Goal: Information Seeking & Learning: Learn about a topic

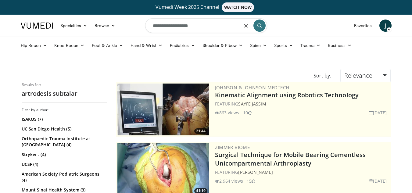
drag, startPoint x: 202, startPoint y: 24, endPoint x: 138, endPoint y: 24, distance: 63.4
click at [138, 24] on nav "Specialties Adult & Family Medicine Allergy, [MEDICAL_DATA], Immunology Anesthe…" at bounding box center [206, 26] width 378 height 22
type input "**********"
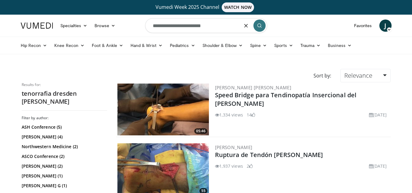
drag, startPoint x: 176, startPoint y: 25, endPoint x: 136, endPoint y: 24, distance: 39.6
click at [136, 24] on nav "Specialties Adult & Family Medicine Allergy, [MEDICAL_DATA], Immunology Anesthe…" at bounding box center [206, 26] width 378 height 22
type input "**********"
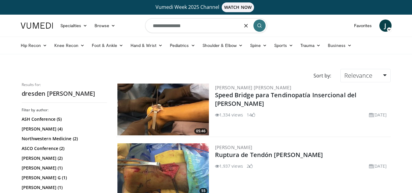
drag, startPoint x: 191, startPoint y: 29, endPoint x: 172, endPoint y: 27, distance: 19.2
click at [172, 27] on input "**********" at bounding box center [206, 25] width 122 height 15
type input "**********"
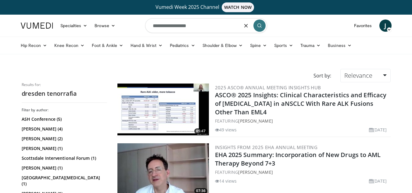
drag, startPoint x: 204, startPoint y: 28, endPoint x: 123, endPoint y: 21, distance: 81.7
click at [123, 21] on nav "Specialties Adult & Family Medicine Allergy, Asthma, Immunology Anesthesiology …" at bounding box center [206, 26] width 378 height 22
type input "**********"
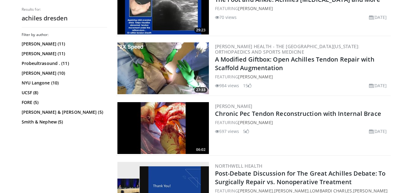
scroll to position [579, 0]
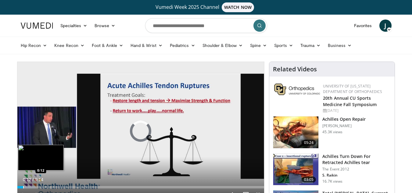
click at [23, 185] on div "Loaded : 7.15% 0:12 0:12" at bounding box center [140, 186] width 247 height 6
click at [45, 185] on div "Loaded : 10.73% 0:13 1:02" at bounding box center [140, 186] width 247 height 6
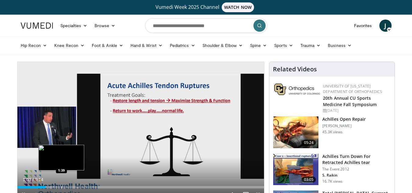
click at [62, 186] on div "Progress Bar" at bounding box center [62, 187] width 1 height 2
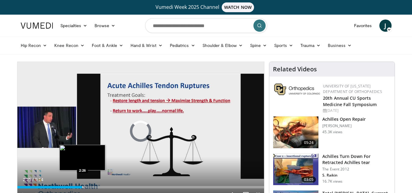
click at [83, 187] on div "Progress Bar" at bounding box center [83, 187] width 1 height 2
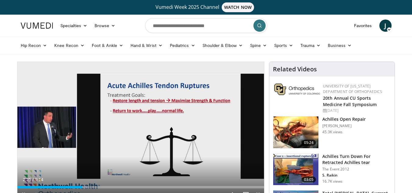
click at [97, 189] on div "Current Time 2:25 / Duration 9:14 Pause Skip Backward Skip Forward Mute Loaded …" at bounding box center [140, 194] width 247 height 12
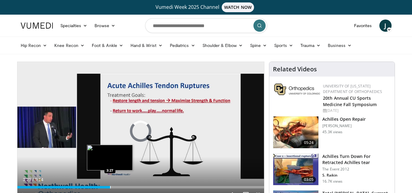
click at [110, 187] on div "Progress Bar" at bounding box center [110, 187] width 1 height 2
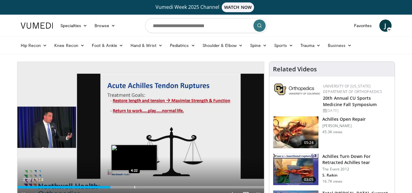
click at [135, 187] on div "Progress Bar" at bounding box center [134, 187] width 1 height 2
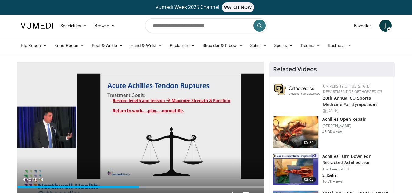
click at [158, 189] on div "Current Time 4:33 / Duration 9:14 Pause Skip Backward Skip Forward Mute Loaded …" at bounding box center [140, 194] width 247 height 12
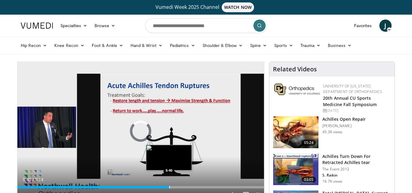
click at [169, 185] on div "Loaded : 55.96% 5:40 5:40" at bounding box center [140, 186] width 247 height 6
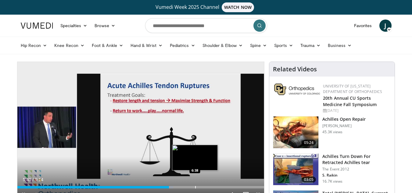
click at [196, 186] on div "Progress Bar" at bounding box center [195, 187] width 1 height 2
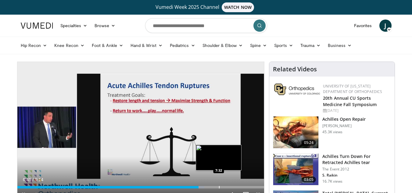
click at [219, 187] on div "Progress Bar" at bounding box center [219, 187] width 1 height 2
click at [227, 186] on div "Progress Bar" at bounding box center [227, 187] width 1 height 2
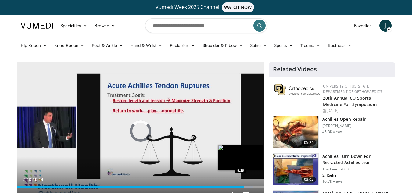
click at [245, 186] on div "Progress Bar" at bounding box center [245, 187] width 1 height 2
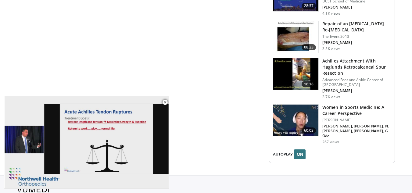
scroll to position [786, 0]
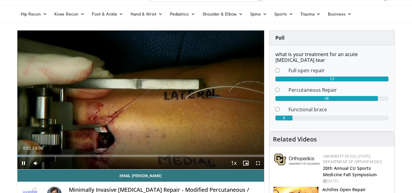
scroll to position [61, 0]
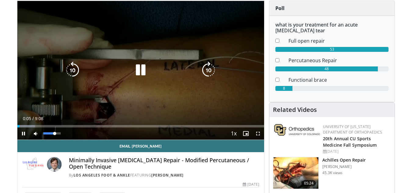
click at [48, 133] on div "10 seconds Tap to unmute" at bounding box center [140, 70] width 247 height 139
click at [149, 69] on div "Video Player" at bounding box center [140, 70] width 148 height 12
click at [144, 70] on icon "Video Player" at bounding box center [140, 70] width 17 height 17
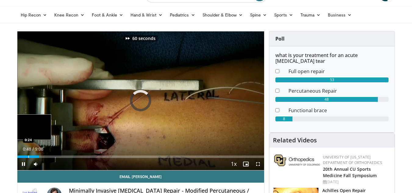
scroll to position [43, 0]
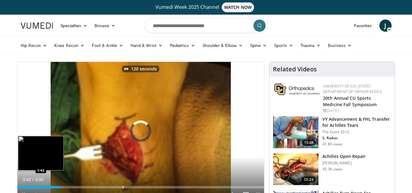
click at [124, 184] on div "Loaded : 0.00% 2:02 1:42" at bounding box center [140, 186] width 247 height 6
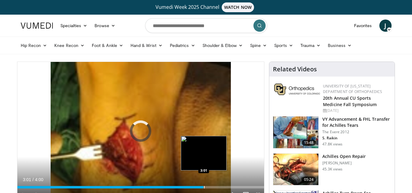
click at [204, 187] on div "Progress Bar" at bounding box center [204, 187] width 1 height 2
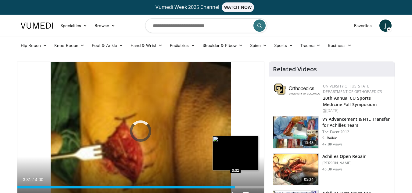
click at [236, 186] on div "Progress Bar" at bounding box center [236, 187] width 1 height 2
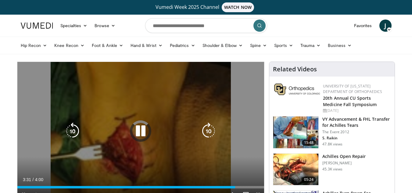
click at [184, 119] on div "120 seconds Tap to unmute" at bounding box center [140, 131] width 247 height 139
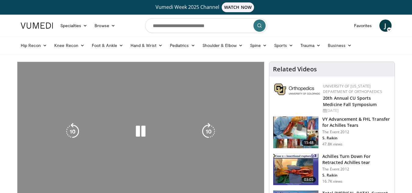
scroll to position [91, 0]
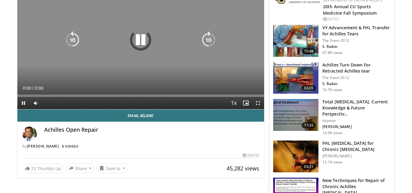
click at [142, 43] on icon "Video Player" at bounding box center [140, 39] width 17 height 17
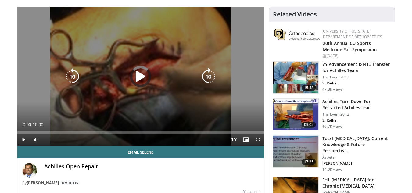
scroll to position [0, 0]
